Goal: Transaction & Acquisition: Purchase product/service

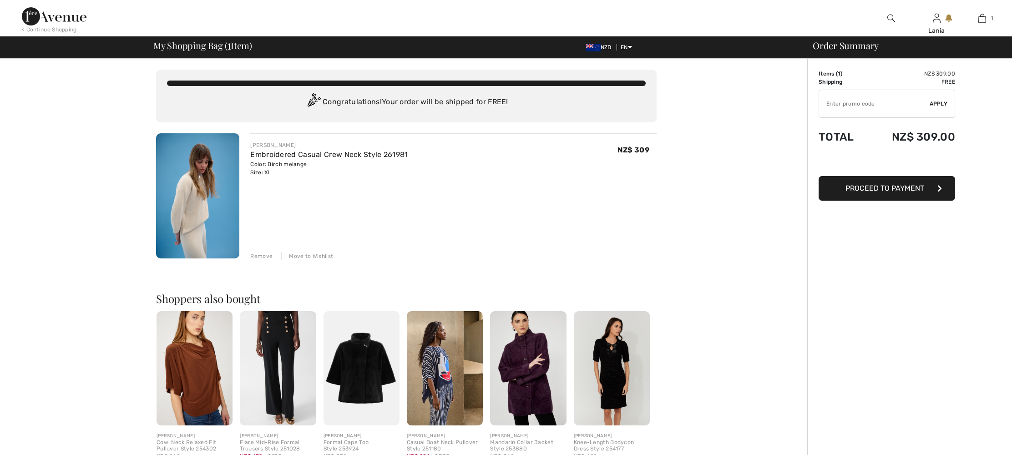
click at [193, 201] on img at bounding box center [197, 195] width 83 height 125
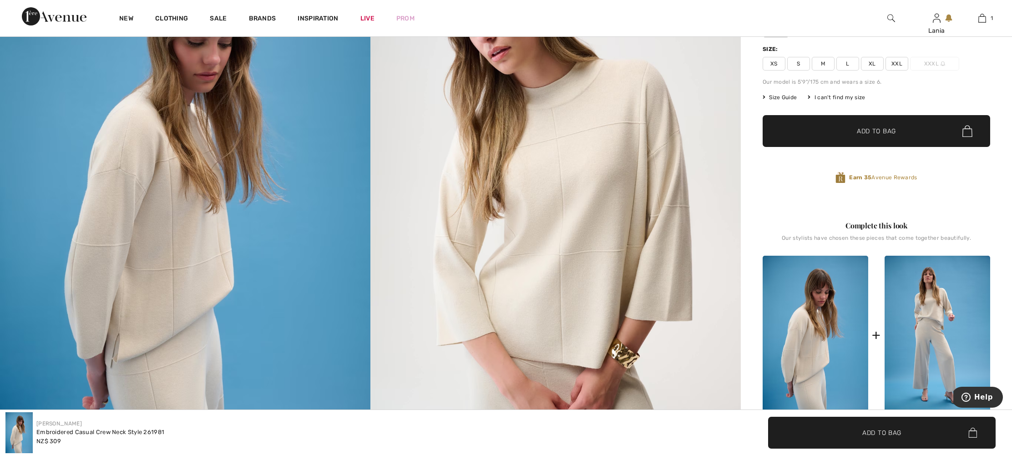
scroll to position [142, 0]
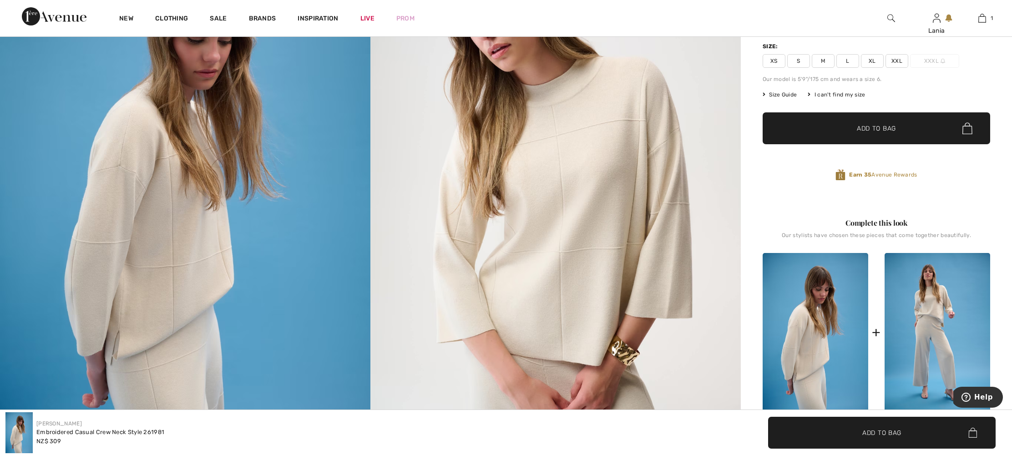
click at [604, 253] on img at bounding box center [555, 190] width 370 height 556
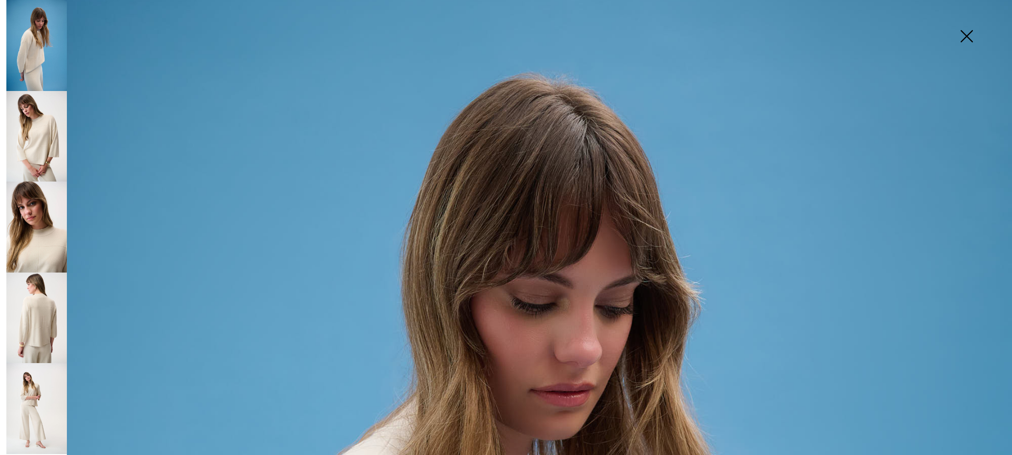
scroll to position [47, 0]
click at [24, 48] on img at bounding box center [36, 45] width 61 height 91
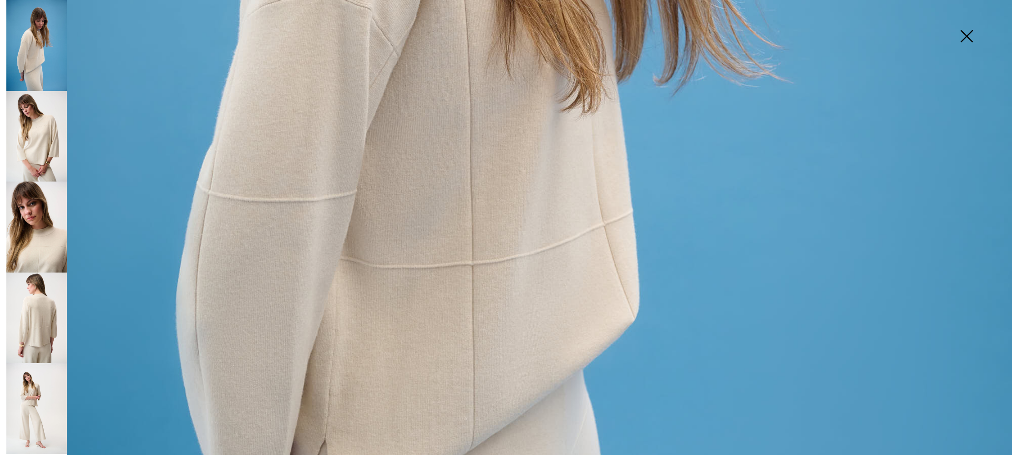
scroll to position [704, 0]
click at [969, 34] on img at bounding box center [967, 37] width 46 height 47
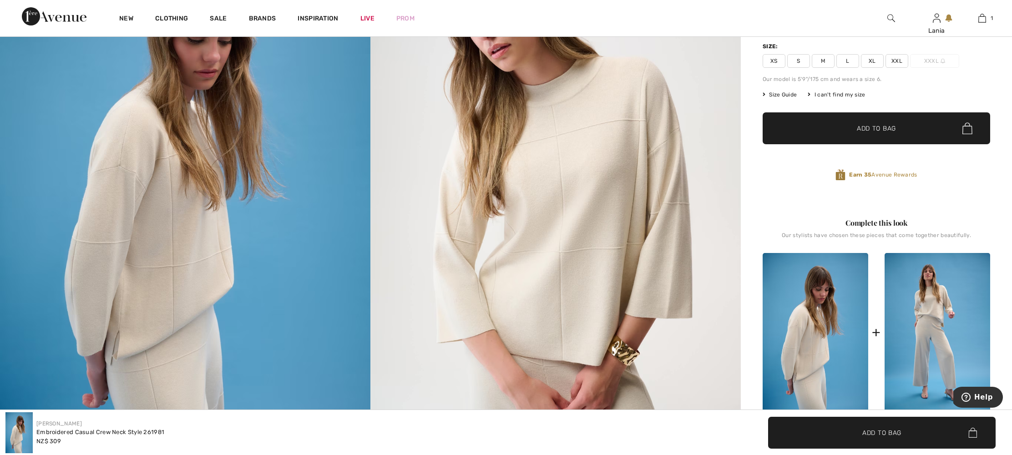
click at [928, 134] on span "✔ Added to Bag Add to Bag" at bounding box center [877, 128] width 228 height 32
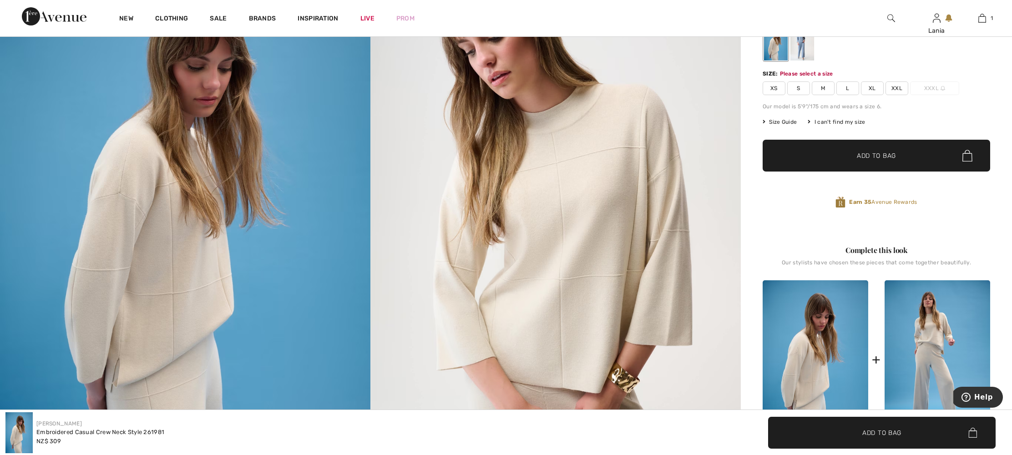
scroll to position [113, 0]
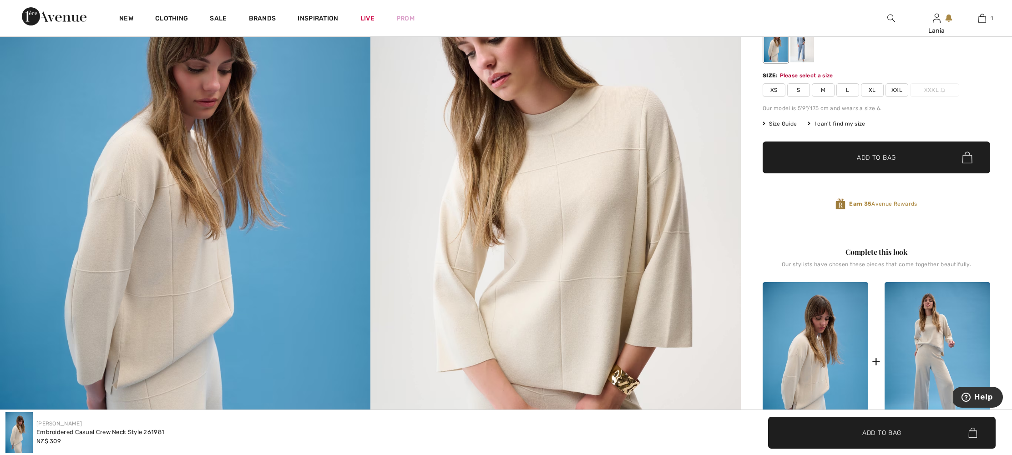
click at [875, 162] on span "Add to Bag" at bounding box center [876, 158] width 39 height 10
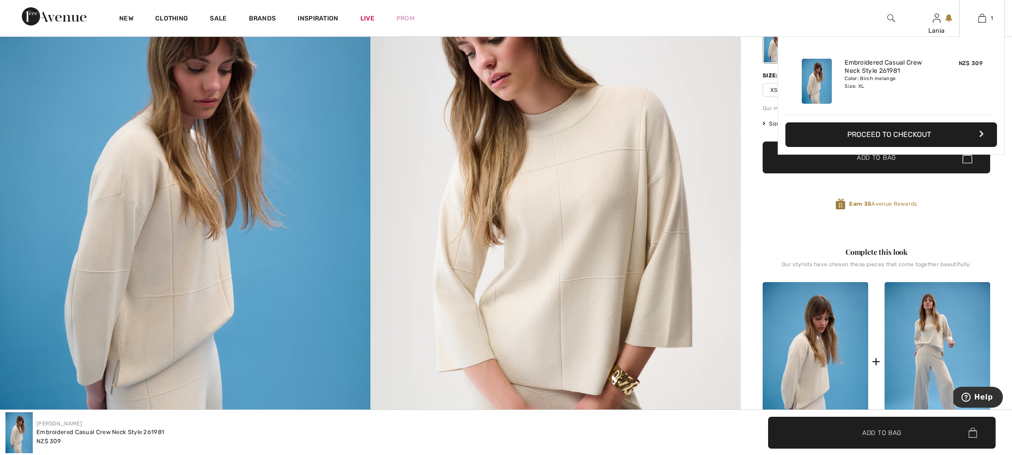
click at [972, 132] on button "Proceed to Checkout" at bounding box center [892, 134] width 212 height 25
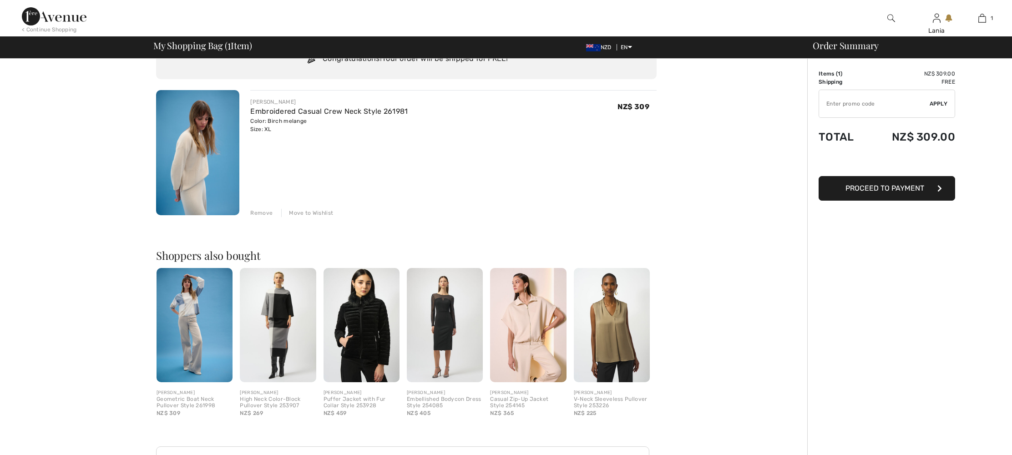
scroll to position [51, 0]
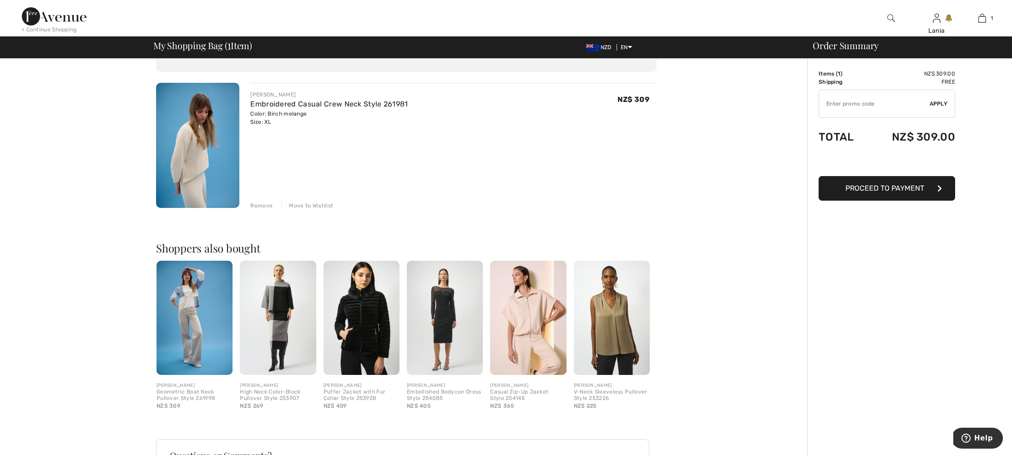
click at [933, 187] on button "Proceed to Payment" at bounding box center [887, 188] width 137 height 25
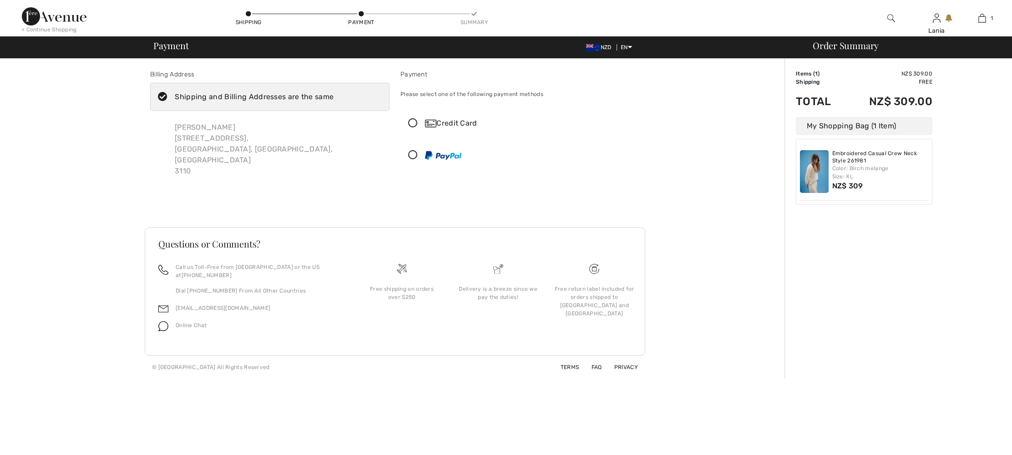
click at [414, 121] on icon at bounding box center [413, 124] width 24 height 10
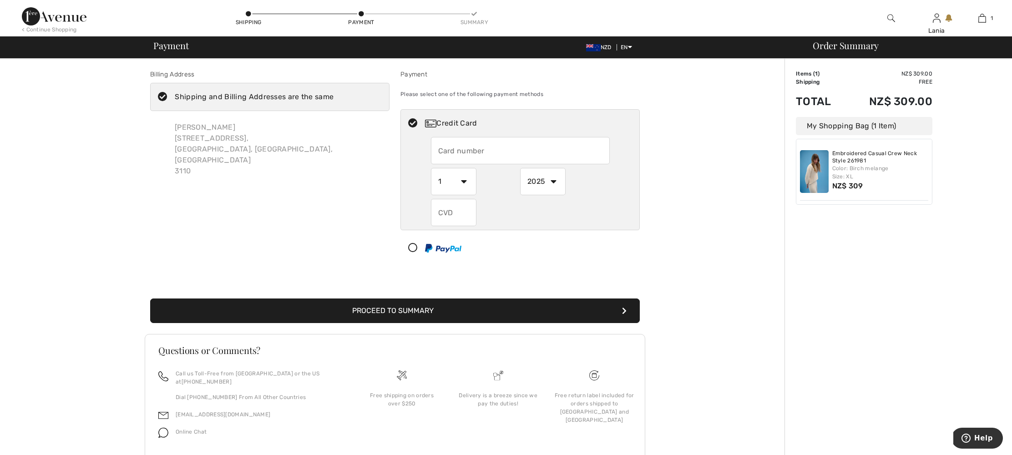
click at [475, 152] on input "text" at bounding box center [520, 150] width 179 height 27
type input "5228301103716384"
click at [465, 181] on select "1 2 3 4 5 6 7 8 9 10 11 12" at bounding box center [454, 181] width 46 height 27
select select "4"
click at [431, 168] on select "1 2 3 4 5 6 7 8 9 10 11 12" at bounding box center [454, 181] width 46 height 27
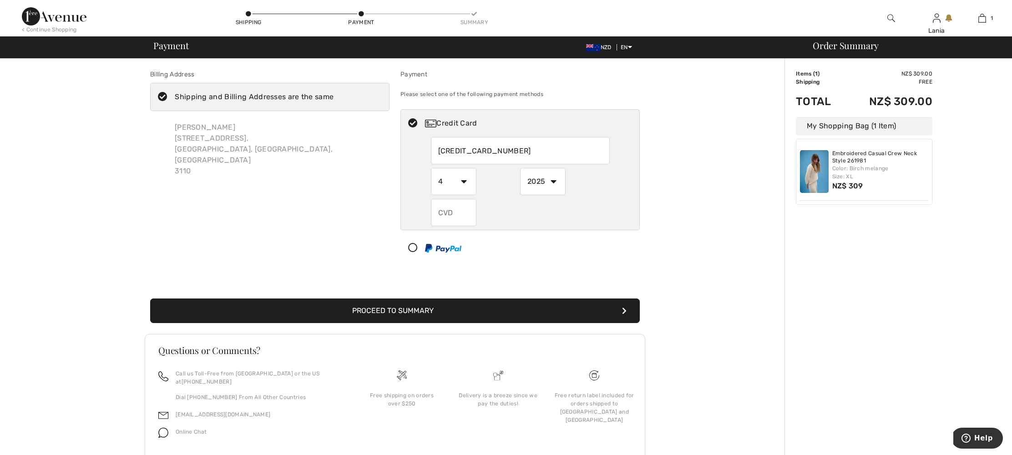
click at [552, 180] on select "2025 2026 2027 2028 2029 2030 2031 2032 2033 2034 2035" at bounding box center [543, 181] width 46 height 27
select select "2029"
click at [520, 168] on select "2025 2026 2027 2028 2029 2030 2031 2032 2033 2034 2035" at bounding box center [543, 181] width 46 height 27
click at [452, 213] on input "text" at bounding box center [454, 212] width 46 height 27
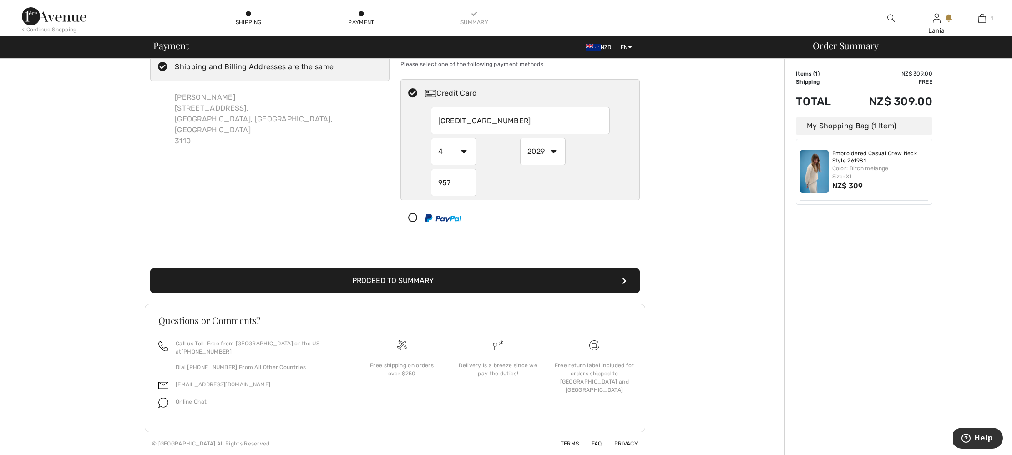
scroll to position [35, 0]
type input "957"
click at [402, 278] on button "Proceed to Summary" at bounding box center [395, 281] width 490 height 25
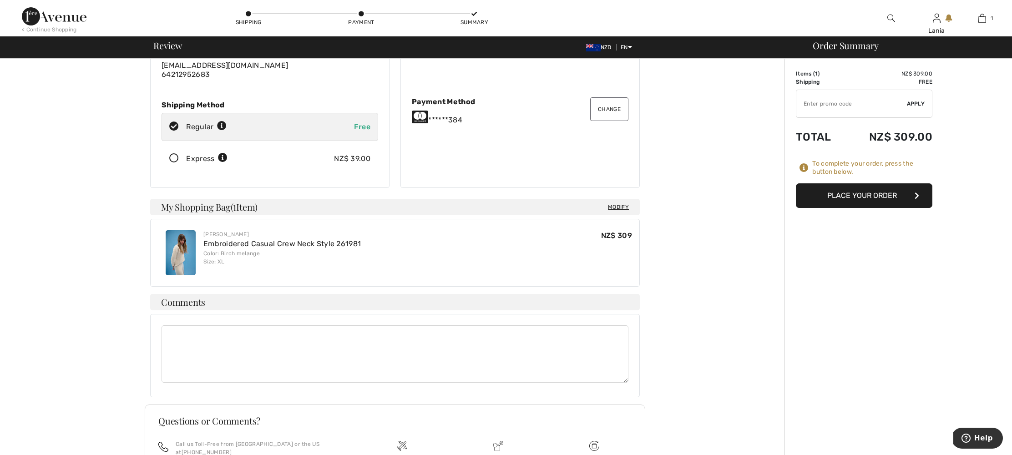
scroll to position [118, 0]
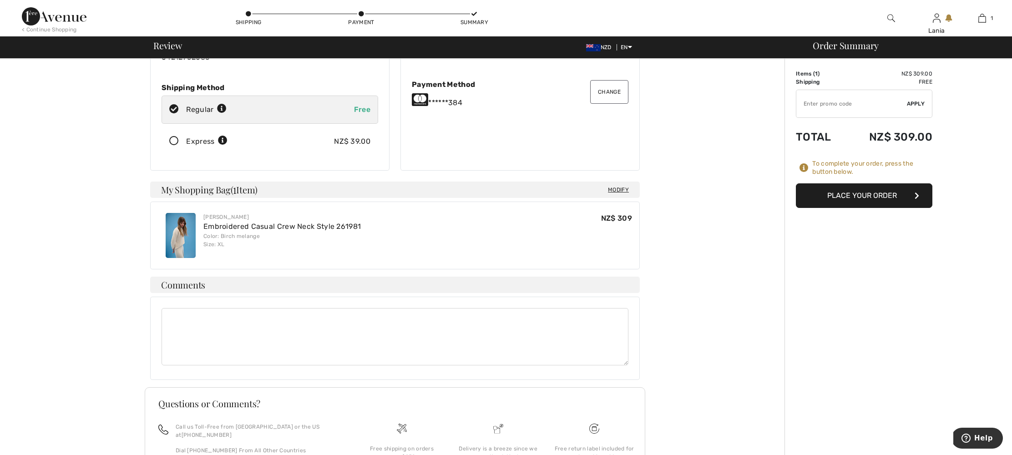
click at [226, 317] on textarea at bounding box center [395, 336] width 467 height 57
type textarea "2nd house on right leave at door"
click at [910, 198] on button "Place Your Order" at bounding box center [864, 195] width 137 height 25
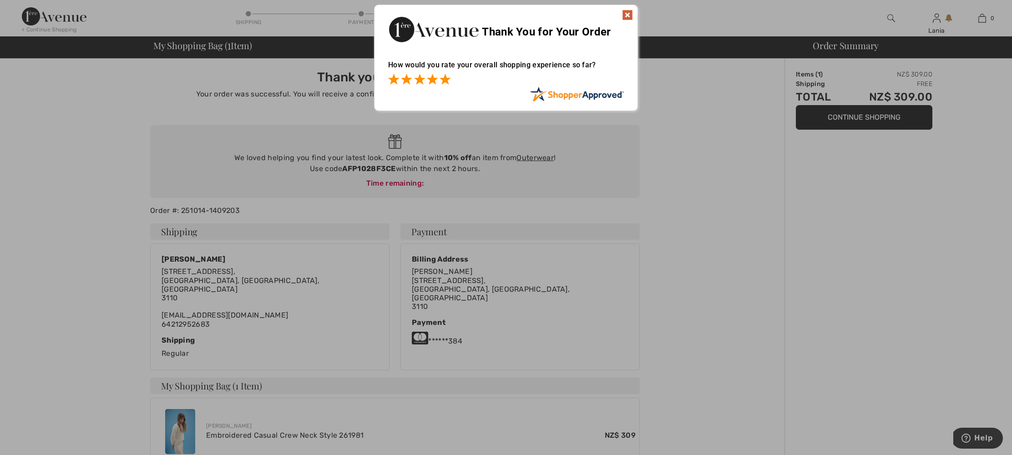
click at [445, 79] on span at bounding box center [445, 79] width 11 height 11
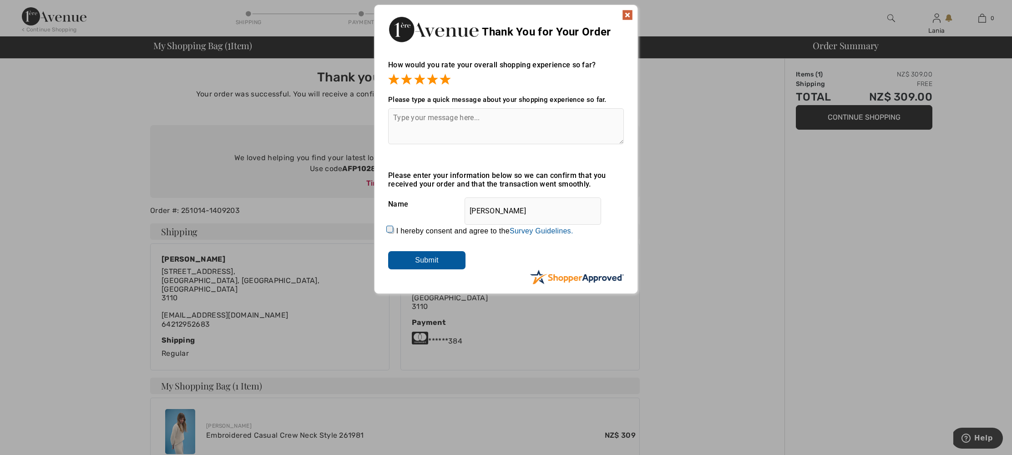
click at [389, 228] on input "I hereby consent and agree to the By submitting a review, you grant permission …" at bounding box center [391, 231] width 6 height 6
checkbox input "true"
click at [419, 256] on input "Submit" at bounding box center [426, 260] width 77 height 18
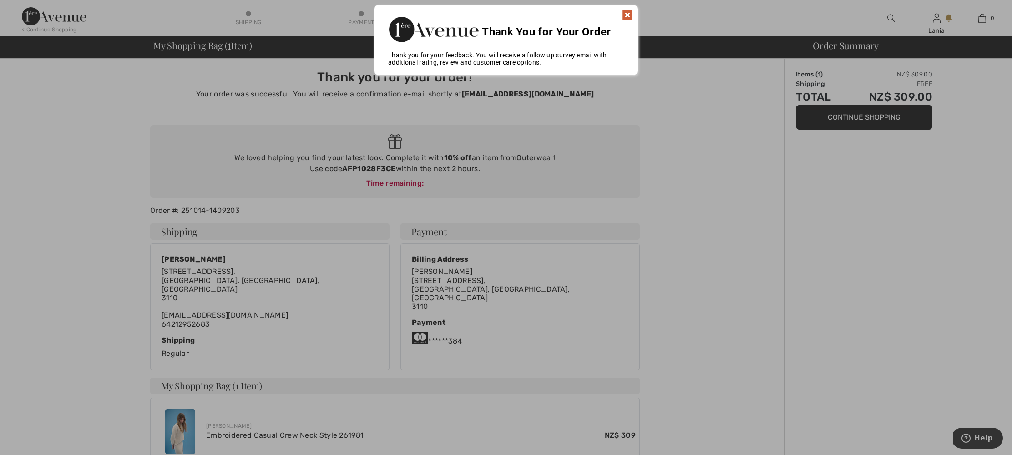
click at [627, 16] on img at bounding box center [627, 15] width 11 height 11
